Goal: Feedback & Contribution: Leave review/rating

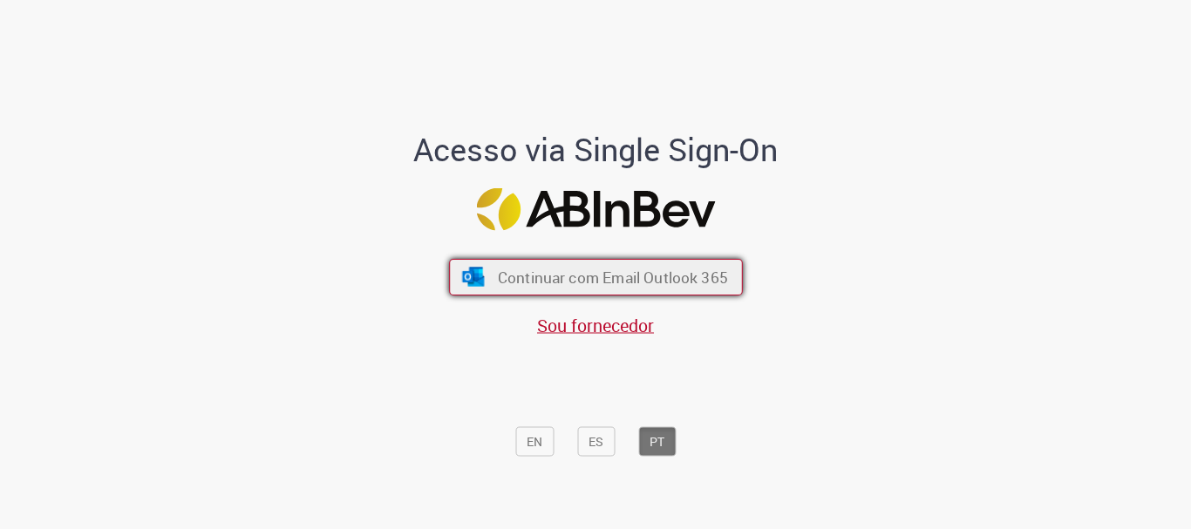
click at [571, 273] on span "Continuar com Email Outlook 365" at bounding box center [612, 278] width 230 height 20
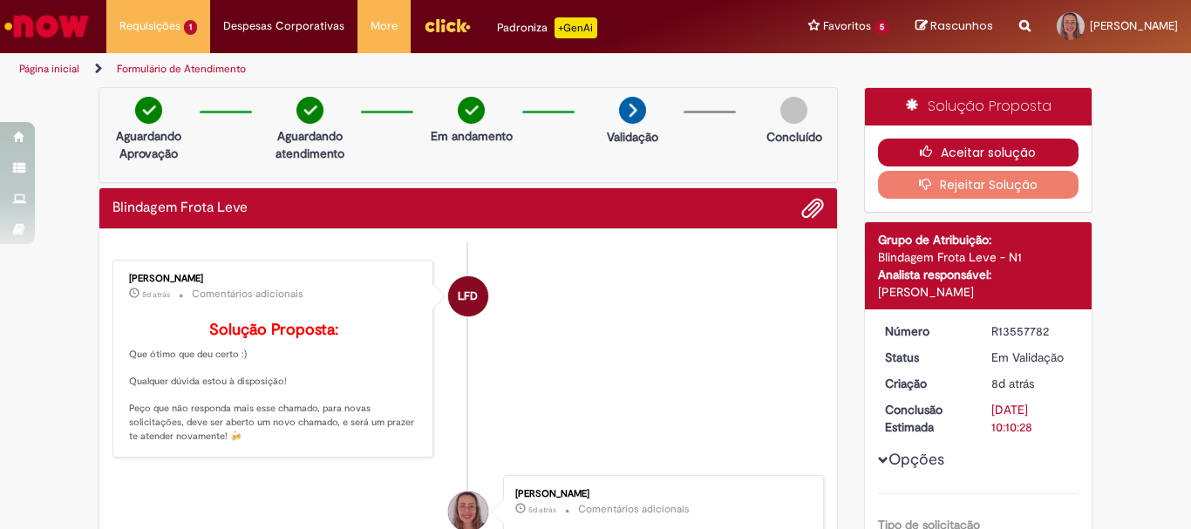
click at [956, 150] on button "Aceitar solução" at bounding box center [978, 153] width 201 height 28
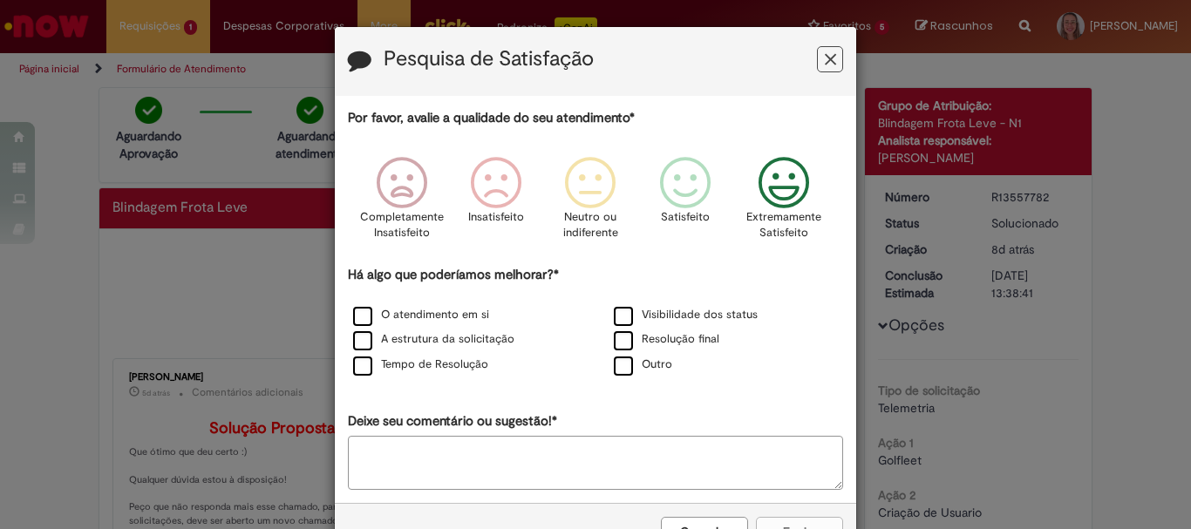
click at [782, 195] on icon "Feedback" at bounding box center [784, 183] width 65 height 52
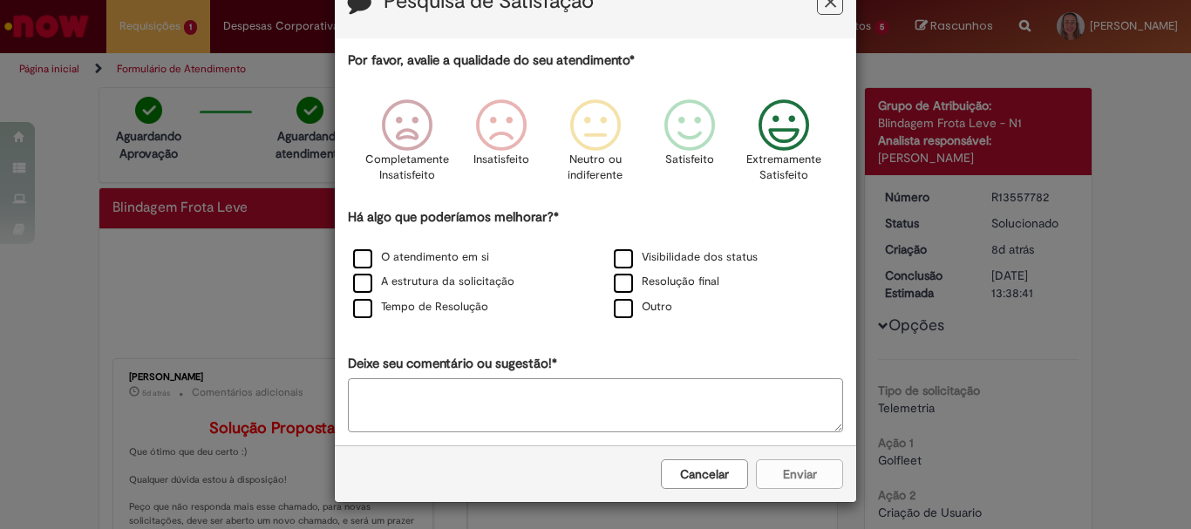
click at [789, 482] on div "Cancelar Enviar" at bounding box center [595, 474] width 521 height 57
click at [789, 475] on div "Cancelar Enviar" at bounding box center [595, 474] width 521 height 57
click at [787, 133] on icon "Feedback" at bounding box center [784, 125] width 65 height 52
click at [362, 256] on label "O atendimento em si" at bounding box center [421, 257] width 136 height 17
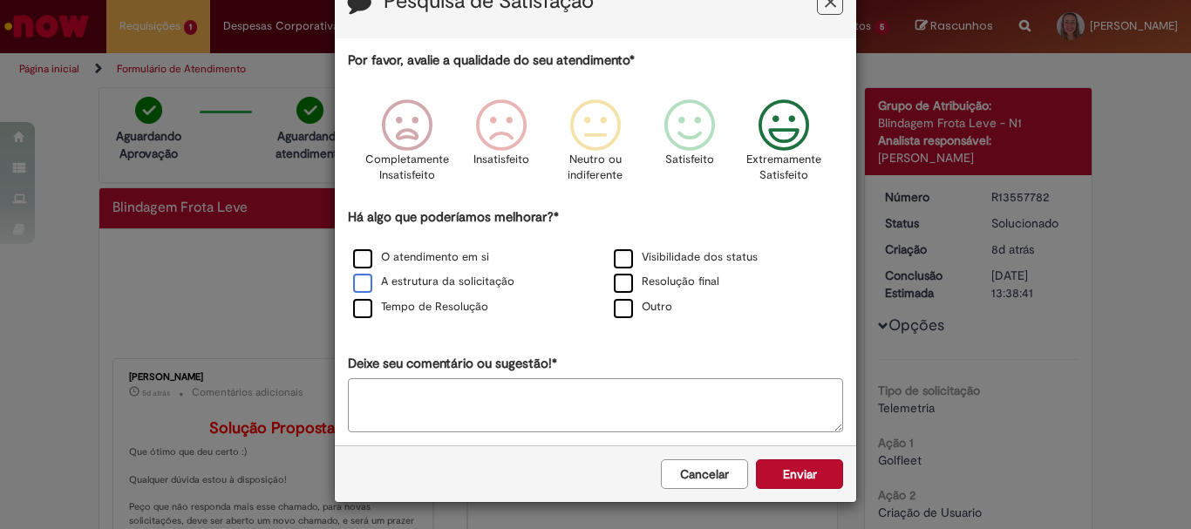
drag, startPoint x: 363, startPoint y: 282, endPoint x: 355, endPoint y: 296, distance: 16.0
click at [363, 283] on label "A estrutura da solicitação" at bounding box center [433, 282] width 161 height 17
drag, startPoint x: 355, startPoint y: 300, endPoint x: 510, endPoint y: 275, distance: 157.2
click at [356, 302] on label "Tempo de Resolução" at bounding box center [420, 307] width 135 height 17
drag, startPoint x: 621, startPoint y: 255, endPoint x: 620, endPoint y: 273, distance: 17.5
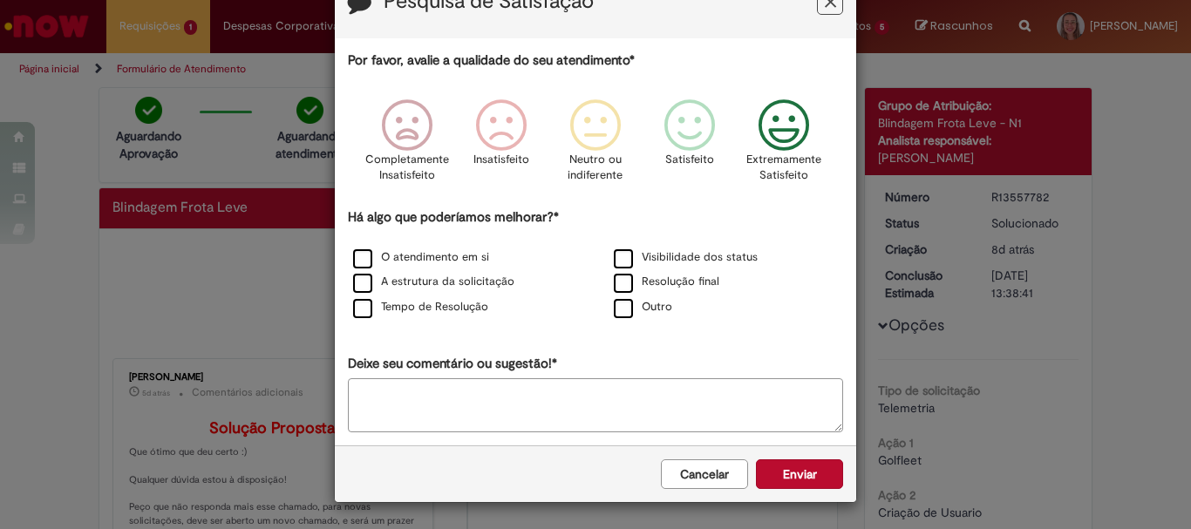
click at [621, 256] on label "Visibilidade dos status" at bounding box center [686, 257] width 144 height 17
drag, startPoint x: 619, startPoint y: 276, endPoint x: 621, endPoint y: 298, distance: 22.7
click at [619, 278] on label "Resolução final" at bounding box center [666, 282] width 105 height 17
drag, startPoint x: 619, startPoint y: 306, endPoint x: 744, endPoint y: 431, distance: 176.3
click at [621, 315] on label "Outro" at bounding box center [643, 307] width 58 height 17
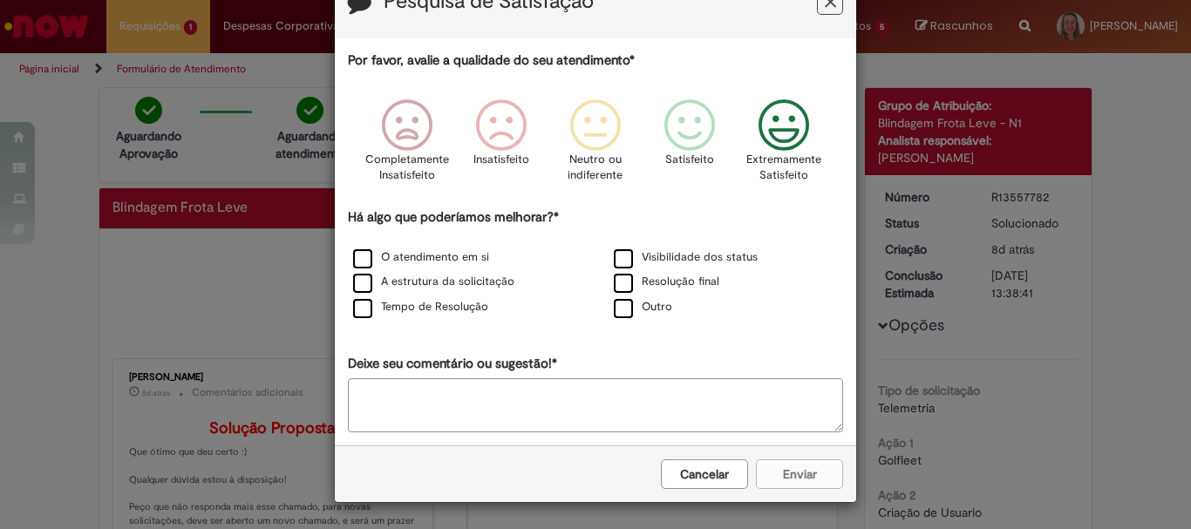
click at [786, 487] on div "Cancelar Enviar" at bounding box center [595, 474] width 521 height 57
click at [623, 313] on label "Outro" at bounding box center [643, 307] width 58 height 17
click at [813, 478] on button "Enviar" at bounding box center [799, 474] width 87 height 30
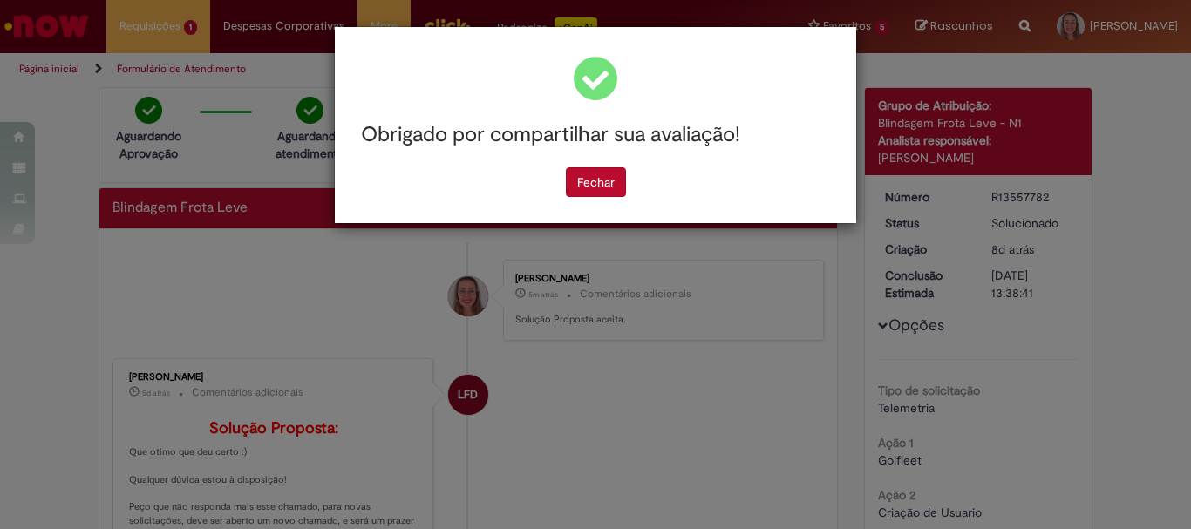
scroll to position [0, 0]
click at [605, 178] on button "Fechar" at bounding box center [596, 182] width 60 height 30
